Goal: Task Accomplishment & Management: Use online tool/utility

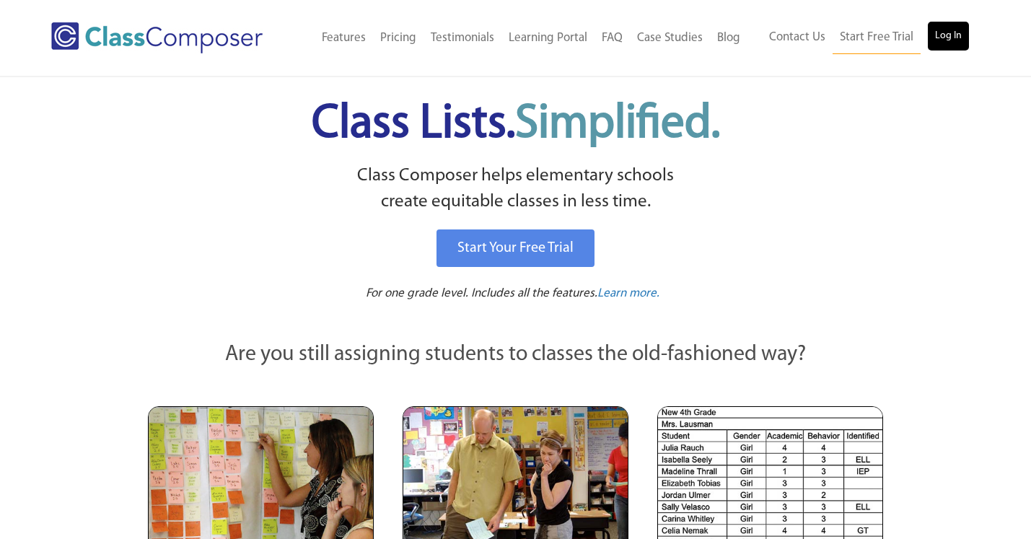
click at [948, 30] on link "Log In" at bounding box center [947, 36] width 41 height 29
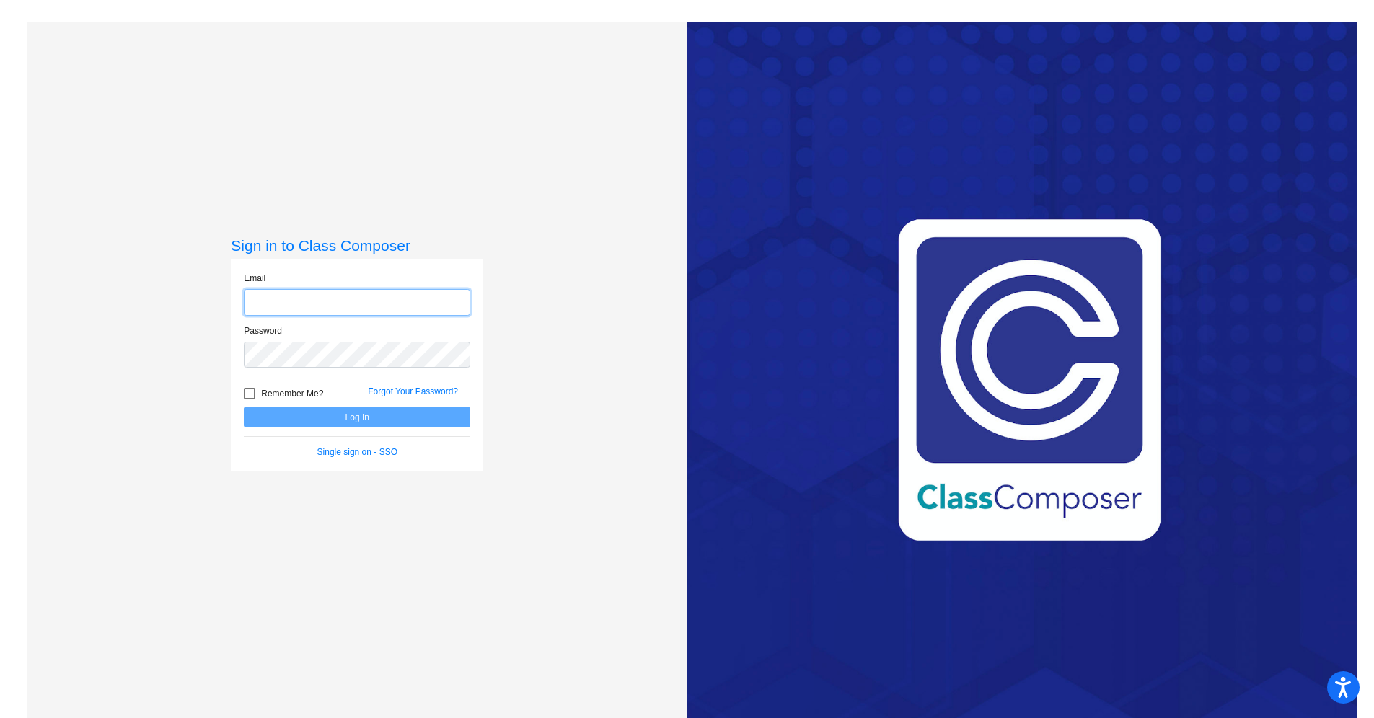
type input "[EMAIL_ADDRESS][DOMAIN_NAME]"
click at [327, 410] on button "Log In" at bounding box center [357, 417] width 226 height 21
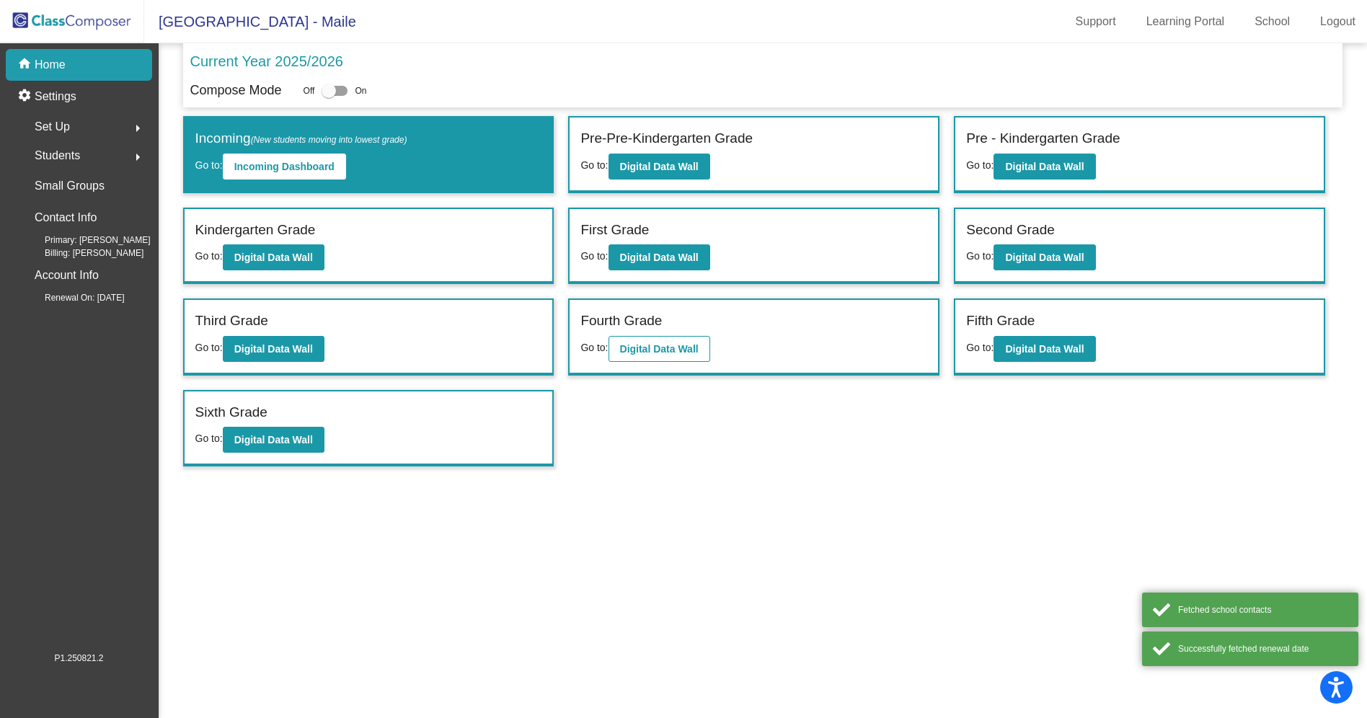
click at [705, 340] on button "Digital Data Wall" at bounding box center [660, 349] width 102 height 26
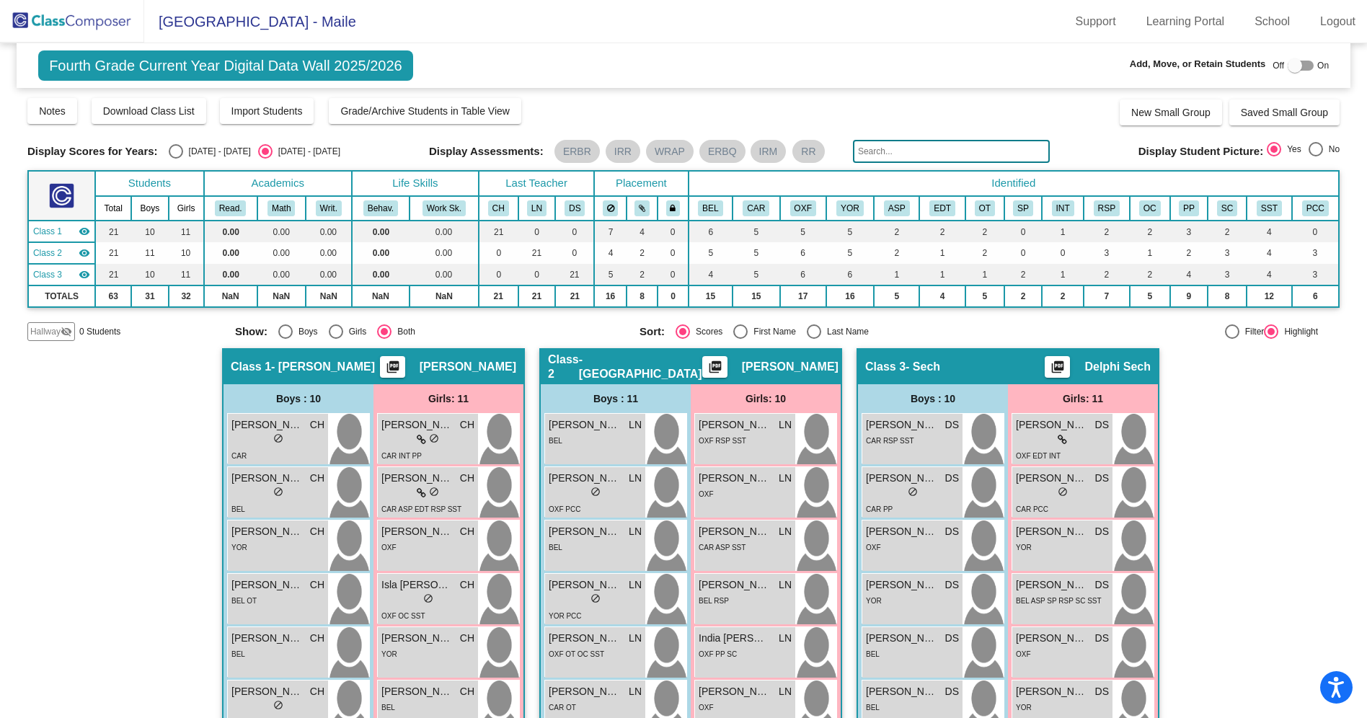
click at [834, 332] on div "Last Name" at bounding box center [845, 331] width 48 height 13
click at [814, 339] on input "Last Name" at bounding box center [813, 339] width 1 height 1
radio input "true"
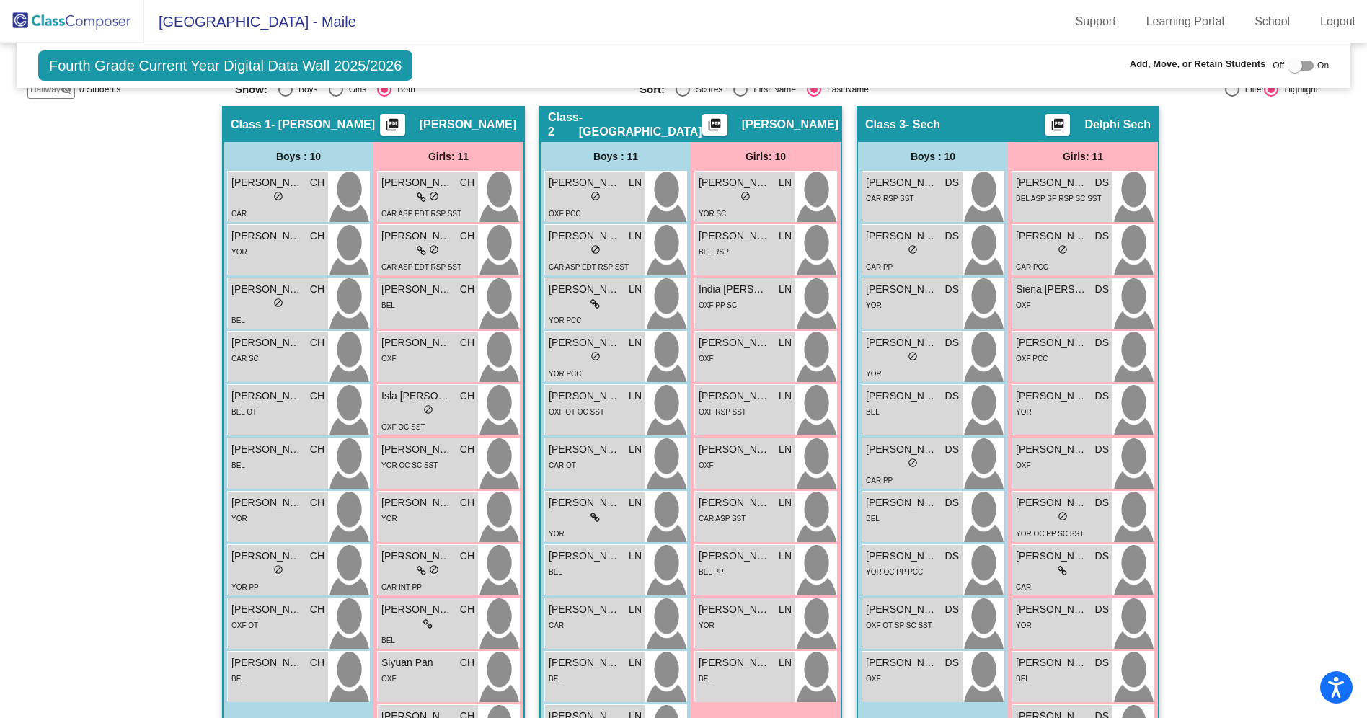
scroll to position [244, 0]
